Goal: Information Seeking & Learning: Learn about a topic

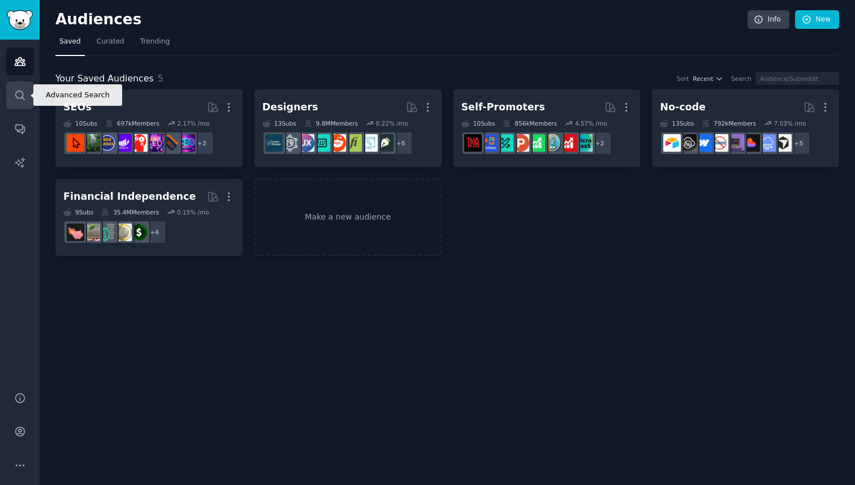
click at [29, 93] on link "Search" at bounding box center [20, 95] width 28 height 28
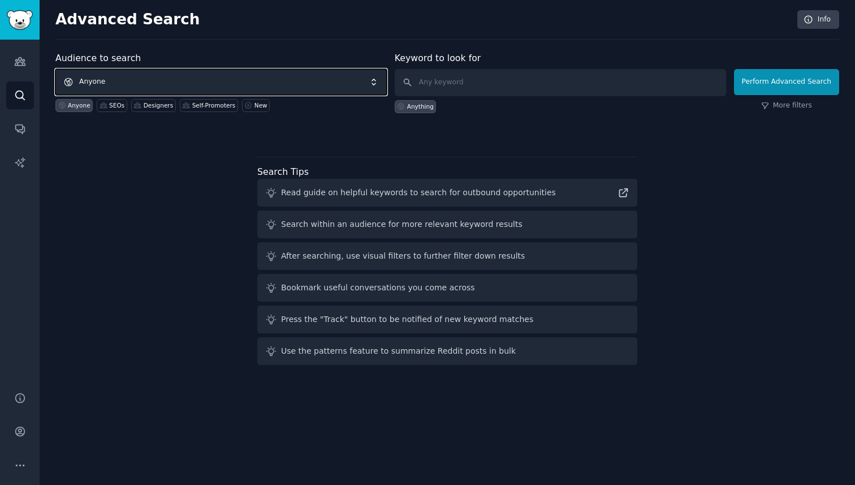
click at [240, 76] on span "Anyone" at bounding box center [220, 82] width 331 height 26
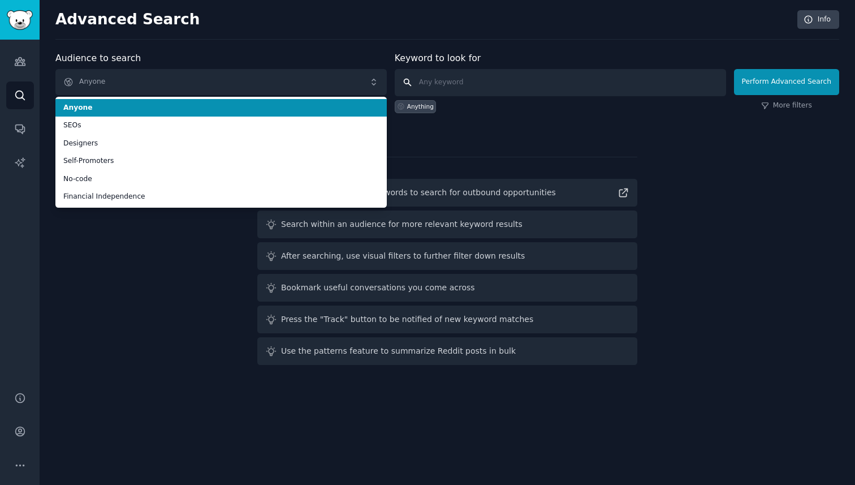
click at [498, 84] on input "text" at bounding box center [560, 82] width 331 height 27
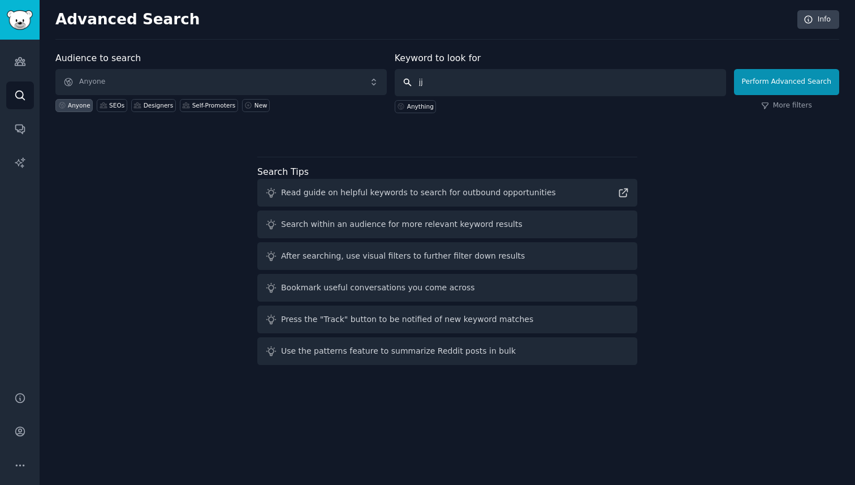
type input "jjj"
click button "Perform Advanced Search" at bounding box center [786, 82] width 105 height 26
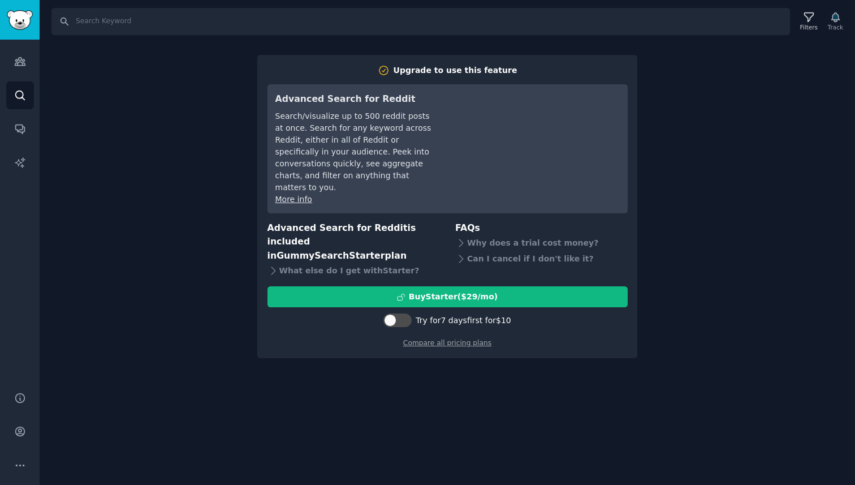
click at [167, 176] on div "Search Filters Track Upgrade to use this feature Advanced Search for Reddit Sea…" at bounding box center [447, 242] width 815 height 485
click at [16, 58] on icon "Sidebar" at bounding box center [20, 61] width 12 height 12
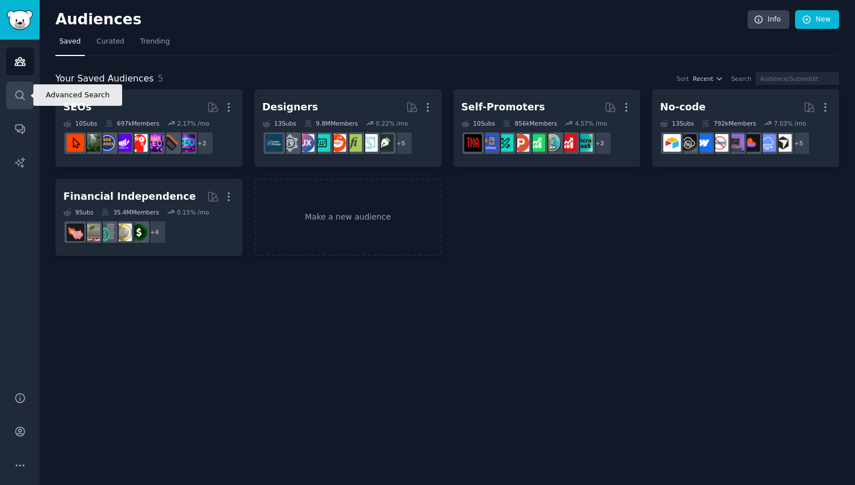
click at [30, 98] on link "Search" at bounding box center [20, 95] width 28 height 28
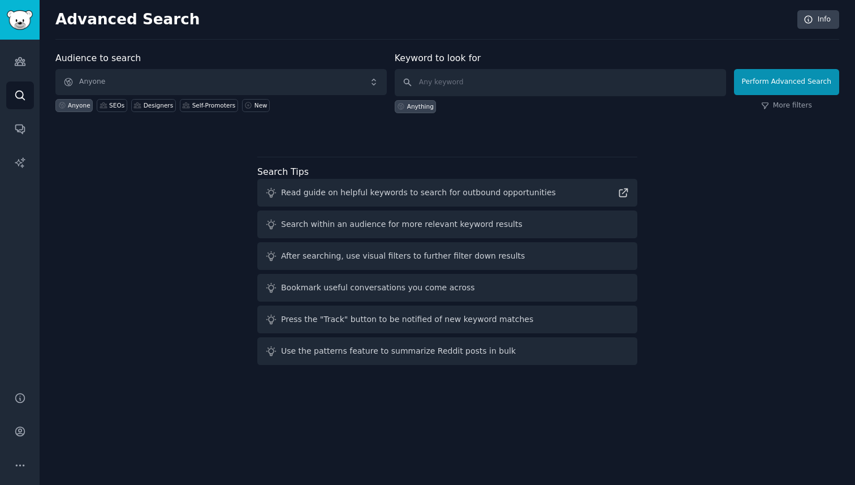
click at [37, 130] on div "Audiences Search Conversations AI Reports" at bounding box center [20, 209] width 40 height 338
click at [15, 128] on icon "Sidebar" at bounding box center [19, 129] width 9 height 9
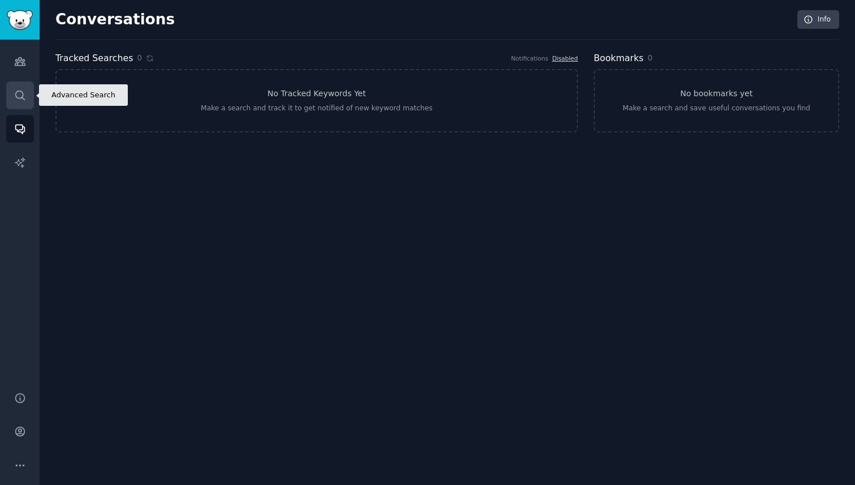
click at [24, 102] on link "Search" at bounding box center [20, 95] width 28 height 28
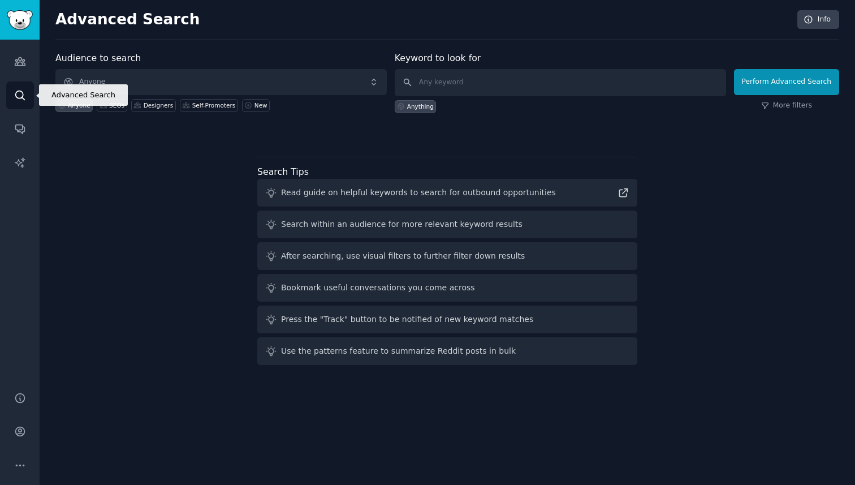
click at [15, 96] on icon "Sidebar" at bounding box center [20, 95] width 12 height 12
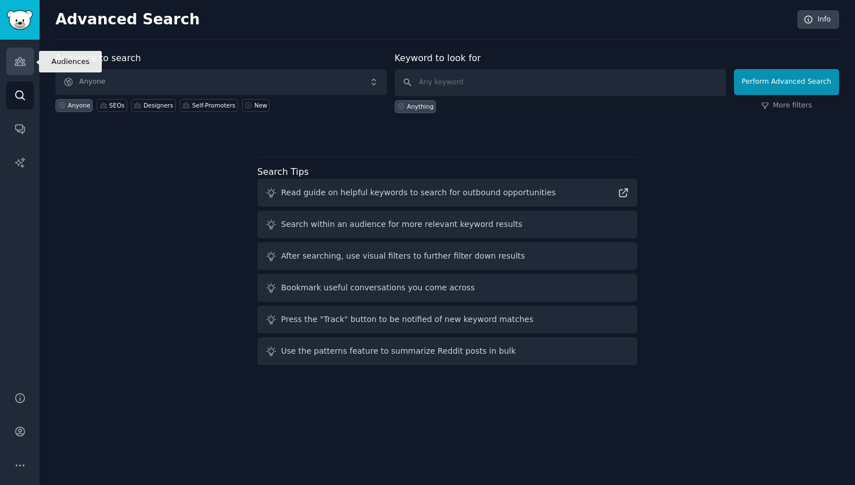
click at [10, 61] on link "Audiences" at bounding box center [20, 61] width 28 height 28
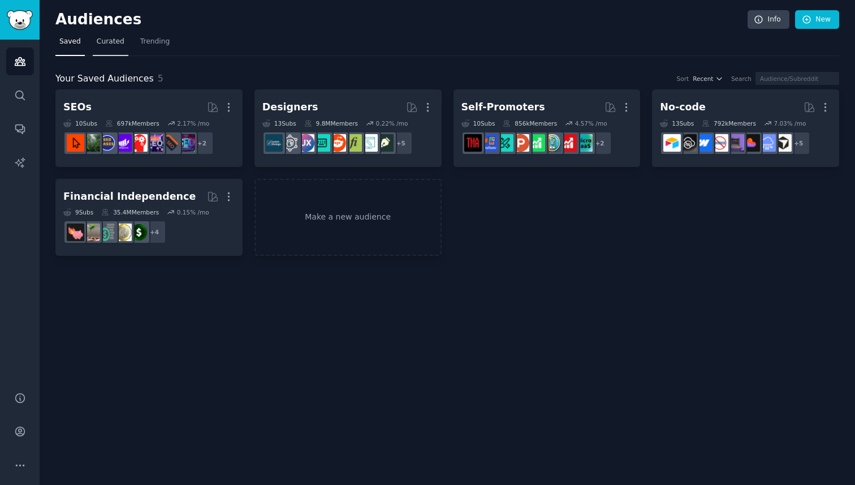
click at [93, 45] on link "Curated" at bounding box center [111, 44] width 36 height 23
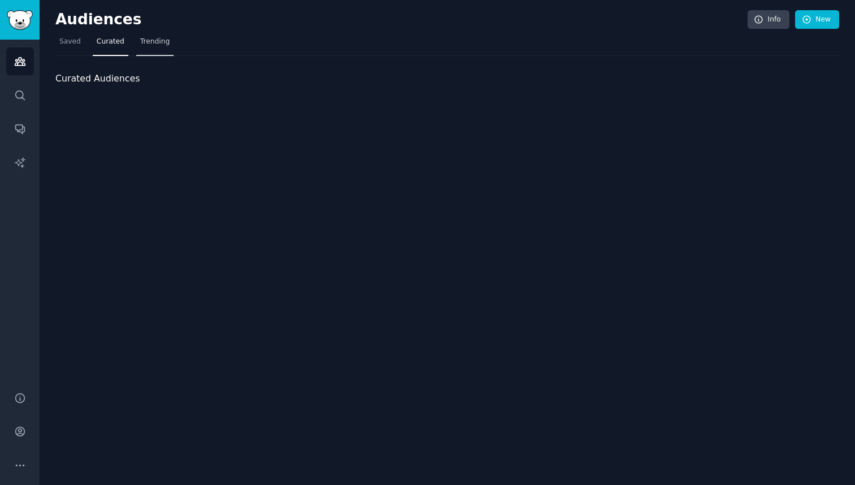
click at [156, 37] on span "Trending" at bounding box center [154, 42] width 29 height 10
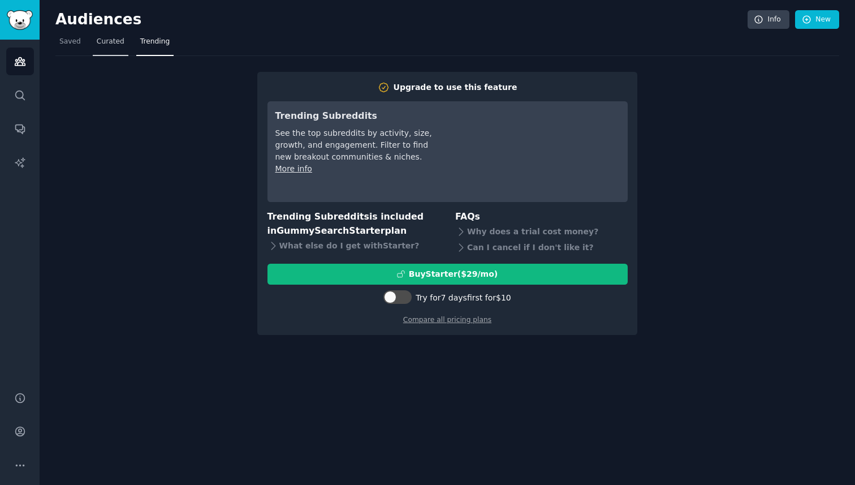
click at [115, 40] on span "Curated" at bounding box center [111, 42] width 28 height 10
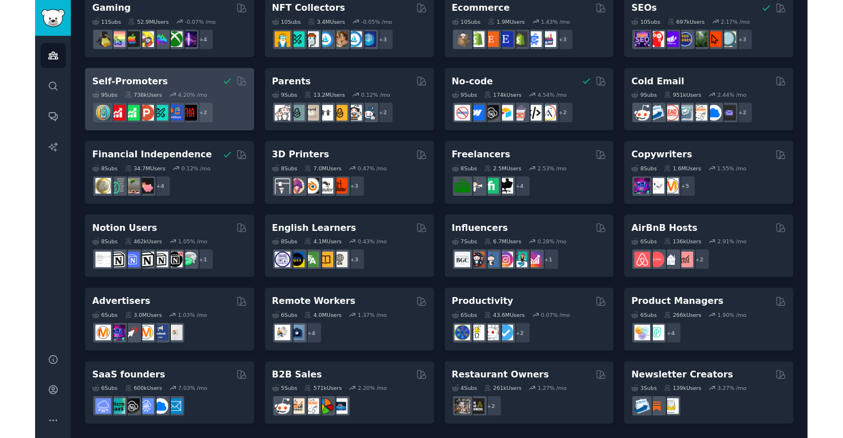
scroll to position [418, 0]
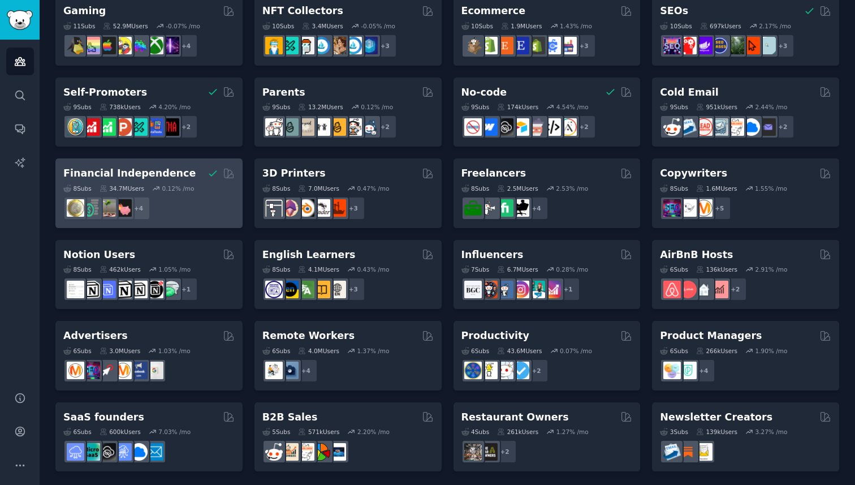
click at [169, 205] on div "+ 4" at bounding box center [148, 208] width 171 height 24
